Goal: Transaction & Acquisition: Download file/media

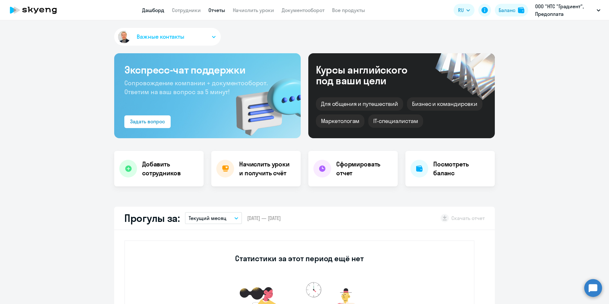
click at [215, 10] on link "Отчеты" at bounding box center [216, 10] width 17 height 6
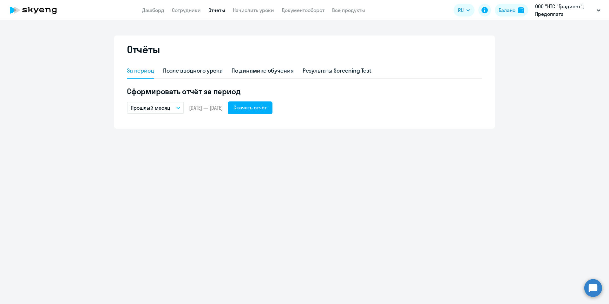
click at [161, 112] on button "Прошлый месяц" at bounding box center [155, 108] width 57 height 12
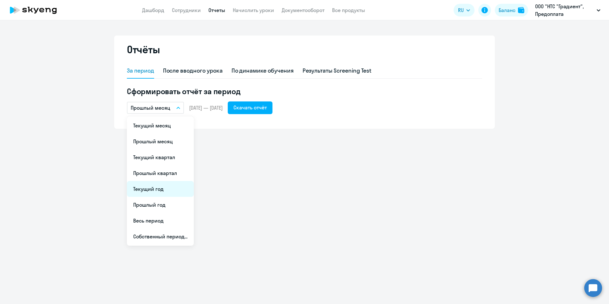
click at [166, 190] on li "Текущий год" at bounding box center [160, 189] width 67 height 16
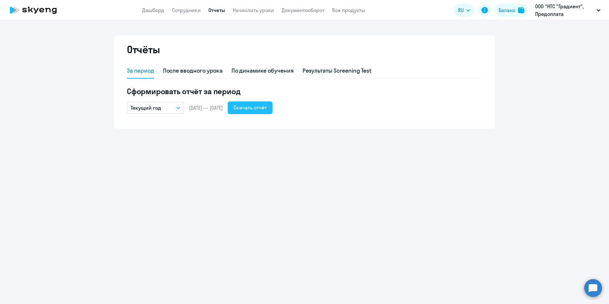
click at [267, 108] on div "Скачать отчёт" at bounding box center [249, 108] width 33 height 8
